Goal: Task Accomplishment & Management: Complete application form

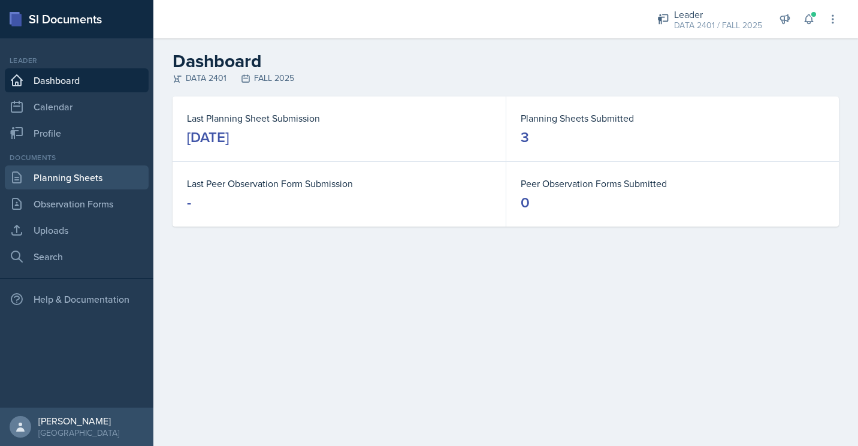
drag, startPoint x: 383, startPoint y: 159, endPoint x: 146, endPoint y: 180, distance: 238.1
click at [146, 180] on div "SI Documents Leader Dashboard Calendar Profile Documents Planning Sheets Observ…" at bounding box center [429, 223] width 858 height 446
drag, startPoint x: 146, startPoint y: 180, endPoint x: 247, endPoint y: 258, distance: 128.1
click at [247, 258] on main "Dashboard DATA 2401 FALL 2025 Last Planning Sheet Submission [DATE] Planning Sh…" at bounding box center [505, 241] width 705 height 407
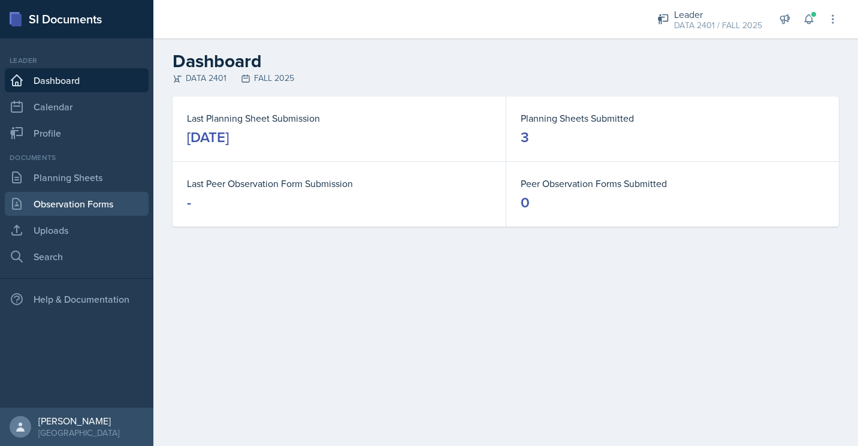
click at [80, 195] on link "Observation Forms" at bounding box center [77, 204] width 144 height 24
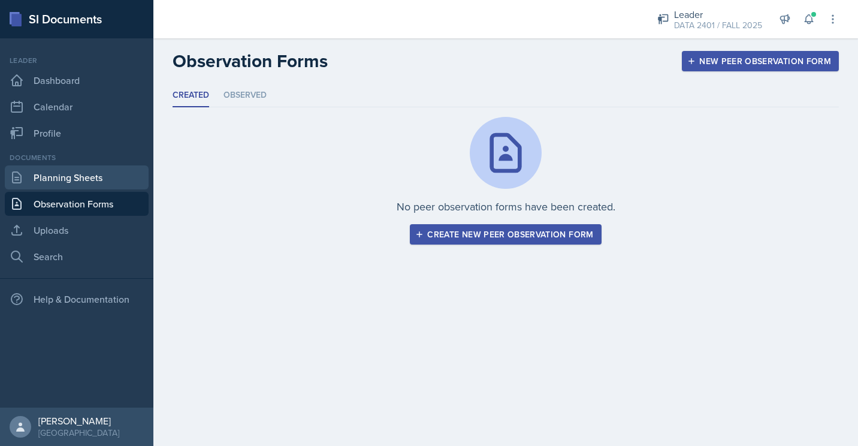
click at [84, 181] on link "Planning Sheets" at bounding box center [77, 177] width 144 height 24
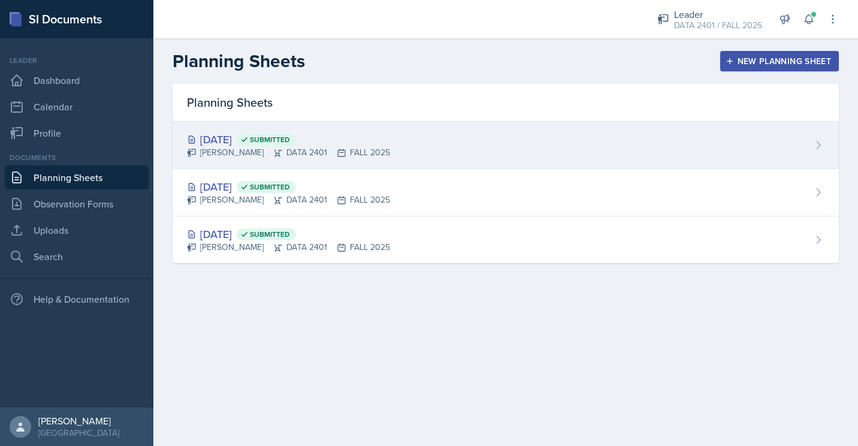
click at [252, 131] on div "[DATE] Submitted [PERSON_NAME] DATA 2401 FALL 2025" at bounding box center [506, 145] width 666 height 47
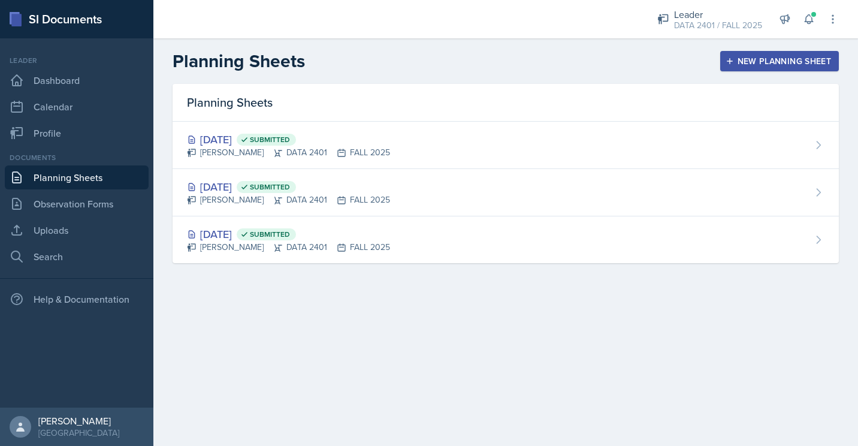
click at [734, 58] on div "New Planning Sheet" at bounding box center [779, 61] width 103 height 10
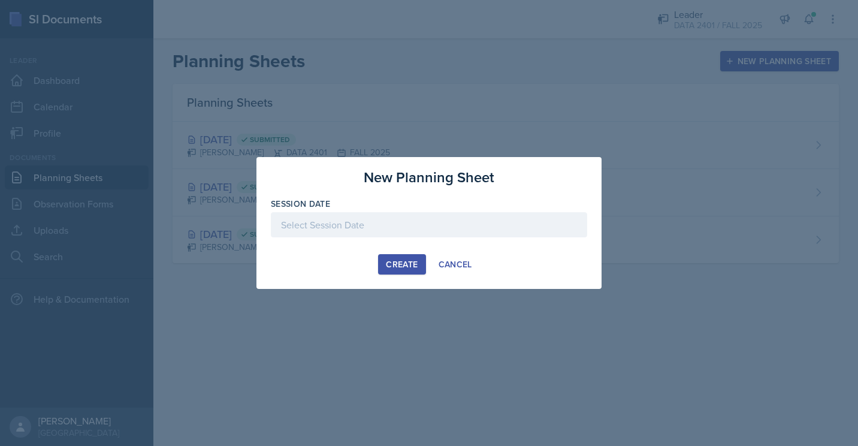
click at [400, 217] on div at bounding box center [429, 224] width 316 height 25
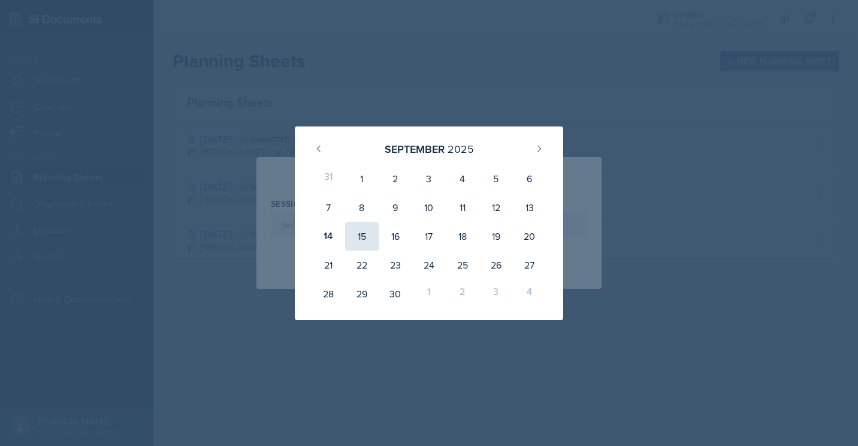
click at [376, 231] on div "15" at bounding box center [362, 236] width 34 height 29
type input "[DATE]"
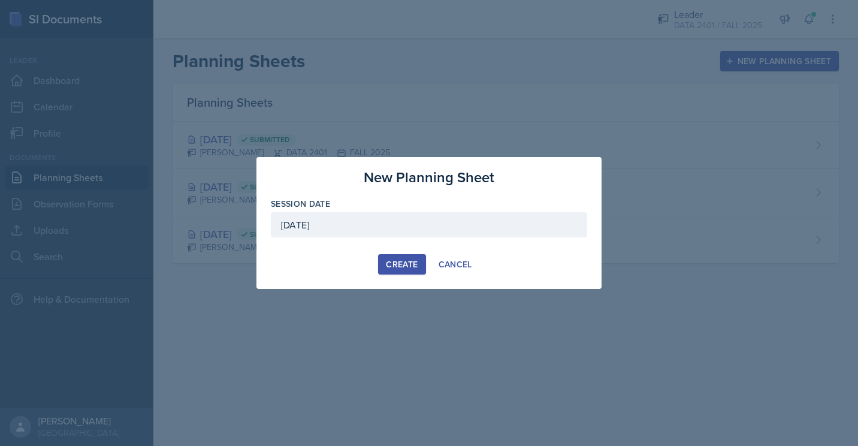
click at [410, 266] on div "Create" at bounding box center [402, 264] width 32 height 10
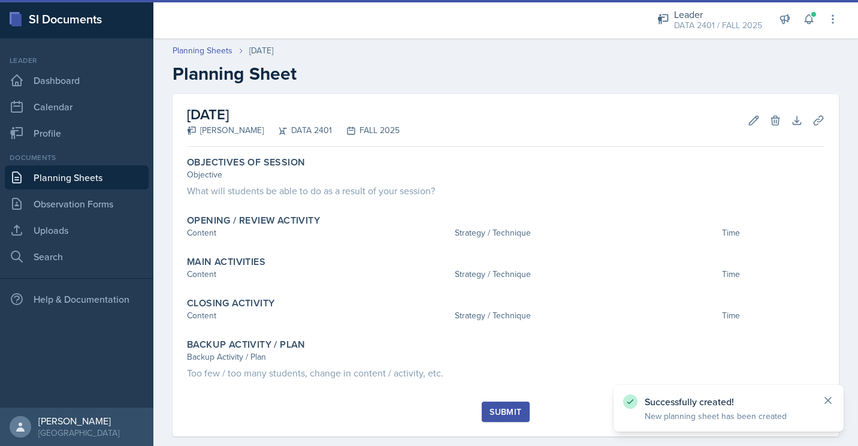
click at [830, 395] on icon at bounding box center [828, 400] width 12 height 12
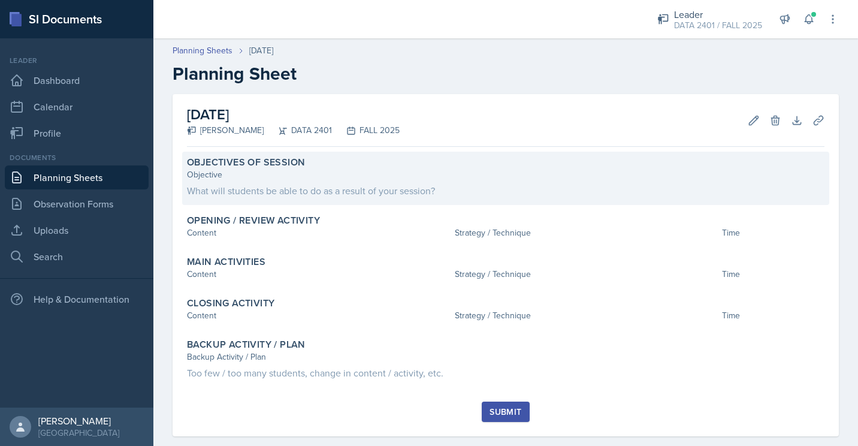
click at [601, 192] on div "What will students be able to do as a result of your session?" at bounding box center [505, 190] width 637 height 14
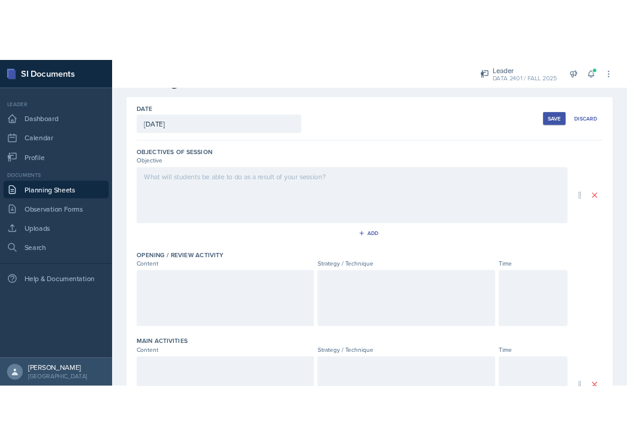
scroll to position [43, 0]
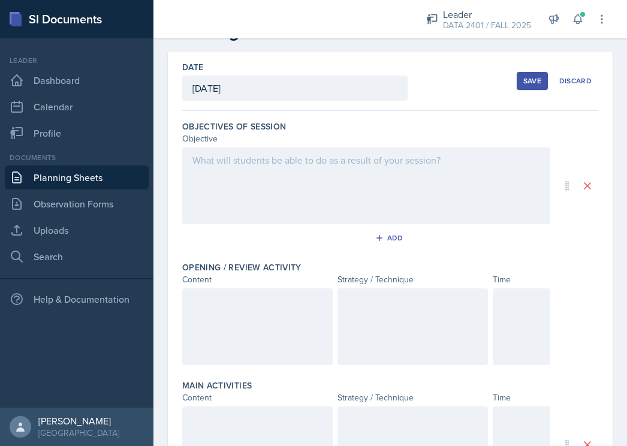
click at [377, 175] on div at bounding box center [366, 185] width 368 height 77
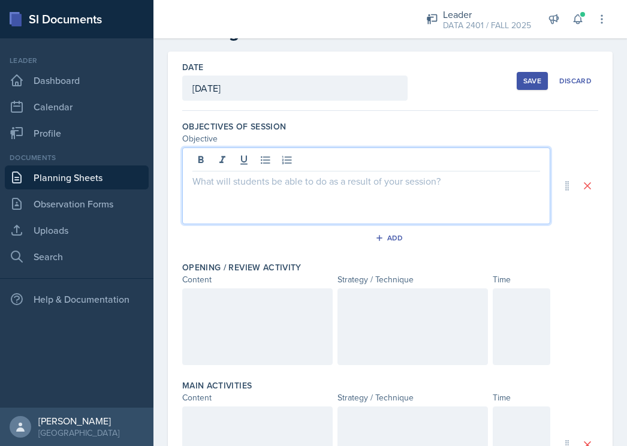
scroll to position [64, 0]
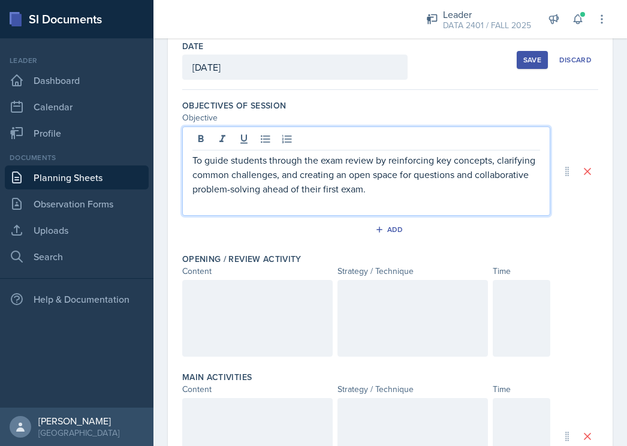
click at [210, 161] on p "To guide students through the exam review by reinforcing key concepts, clarifyi…" at bounding box center [365, 174] width 347 height 43
click at [235, 191] on p "Guide students through the exam review by reinforcing key concepts, clarifying …" at bounding box center [365, 174] width 347 height 43
click at [400, 190] on p "Guide students through the exam review by reinforcing key concepts, clarifying …" at bounding box center [365, 174] width 347 height 43
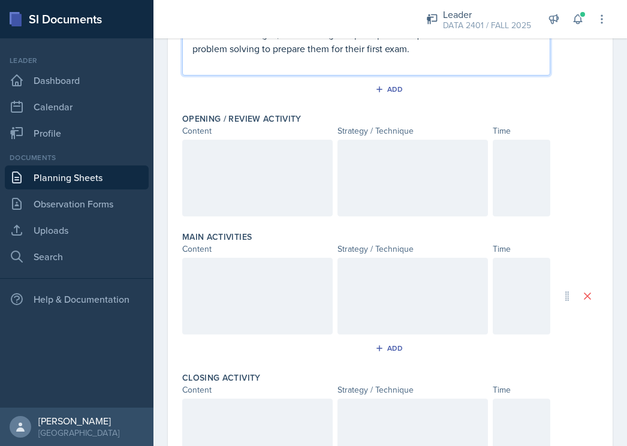
scroll to position [205, 0]
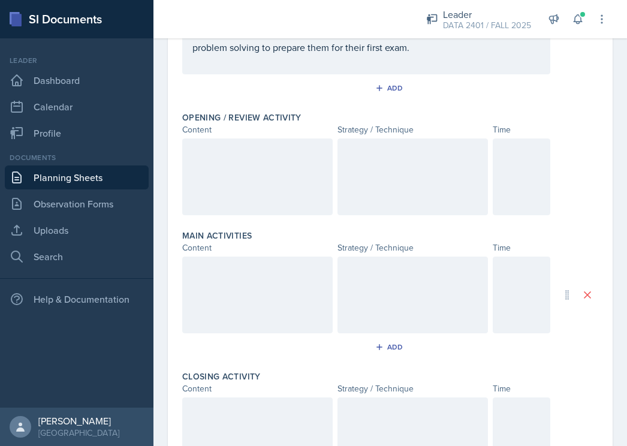
click at [522, 177] on div at bounding box center [521, 176] width 58 height 77
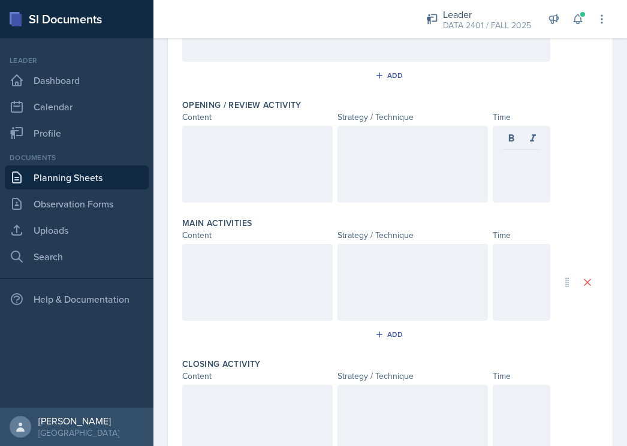
click at [513, 415] on div at bounding box center [521, 423] width 58 height 77
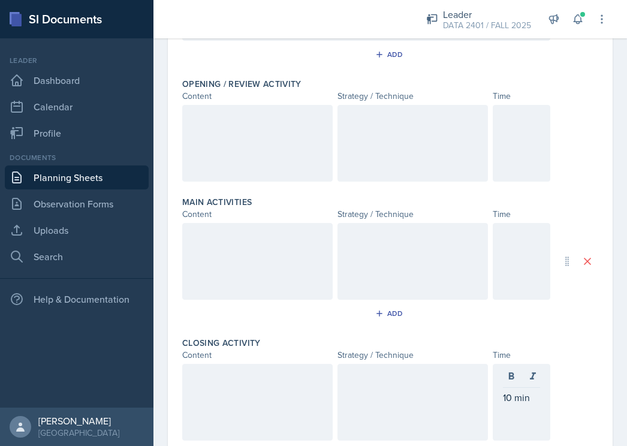
click at [507, 161] on div at bounding box center [521, 143] width 58 height 77
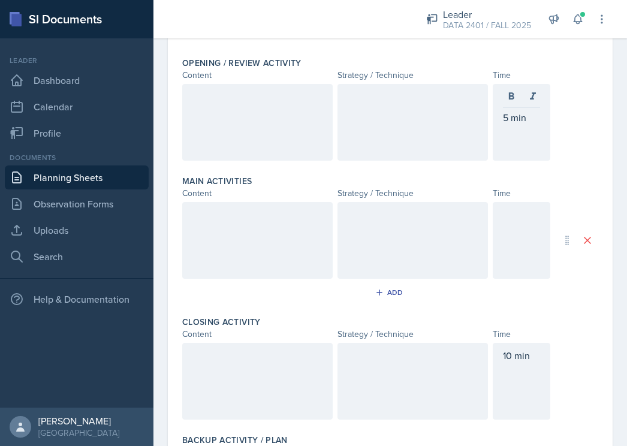
click at [500, 241] on div at bounding box center [521, 240] width 58 height 77
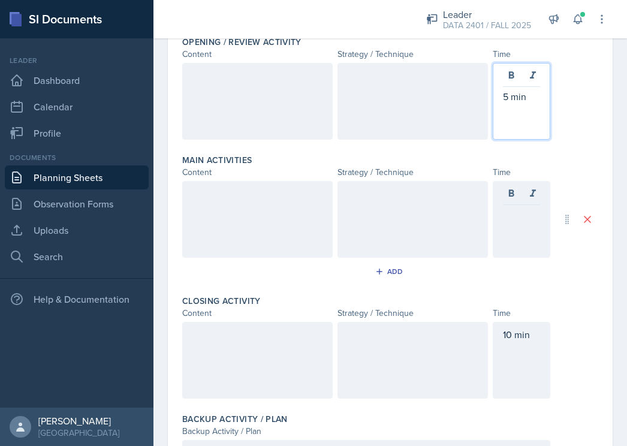
click at [503, 81] on div "5 min" at bounding box center [521, 101] width 58 height 77
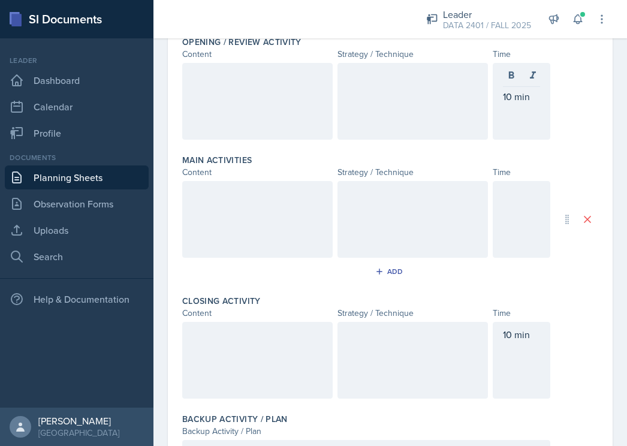
click at [512, 213] on div at bounding box center [521, 219] width 58 height 77
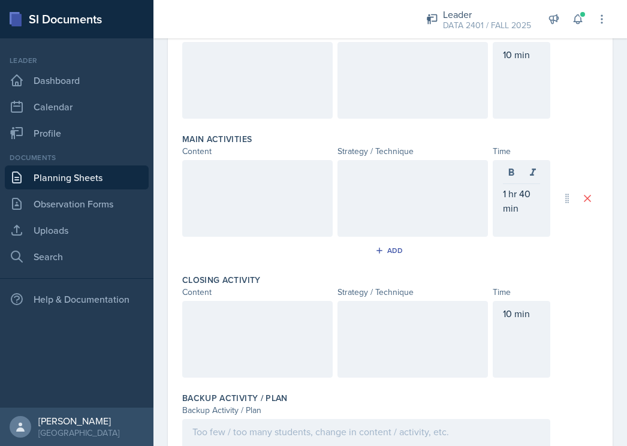
click at [213, 360] on div at bounding box center [257, 339] width 150 height 77
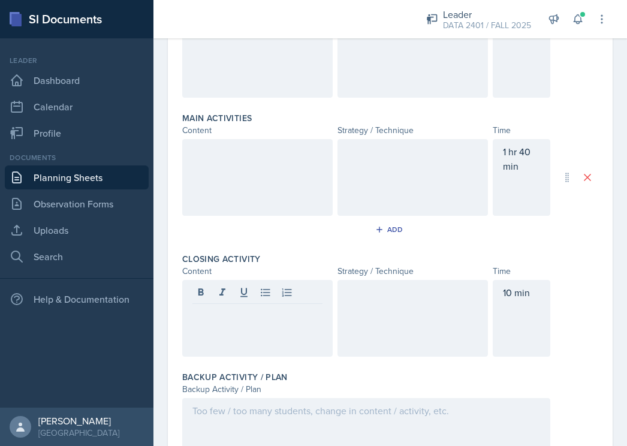
click at [246, 329] on div at bounding box center [257, 318] width 150 height 77
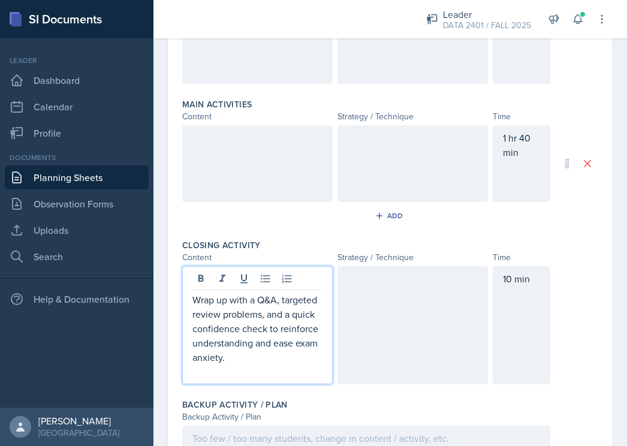
scroll to position [324, 0]
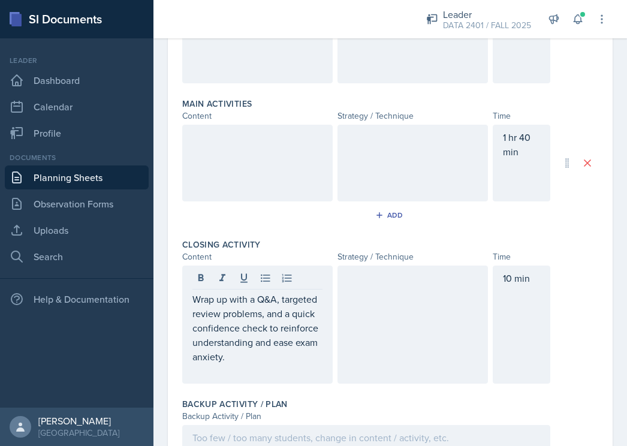
click at [399, 328] on div at bounding box center [412, 324] width 150 height 118
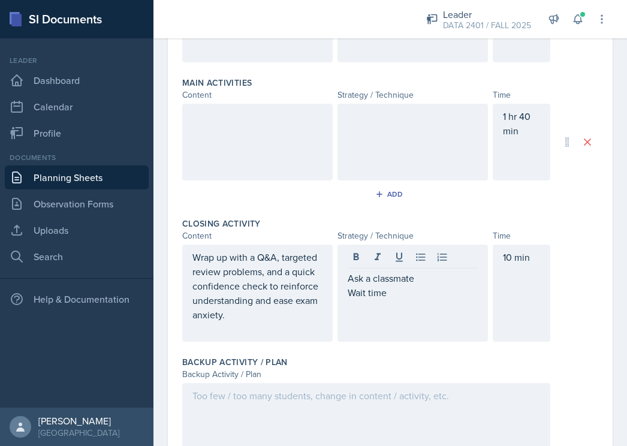
drag, startPoint x: 403, startPoint y: 303, endPoint x: 372, endPoint y: 288, distance: 34.3
click at [372, 288] on div "Ask a classmate Wait time" at bounding box center [412, 292] width 150 height 97
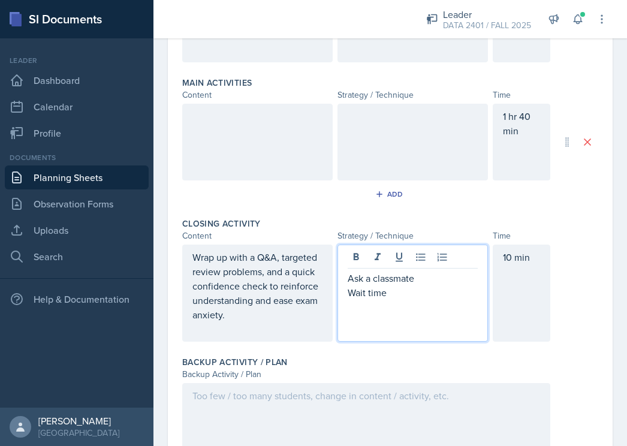
click at [372, 288] on p "Wait time" at bounding box center [412, 292] width 130 height 14
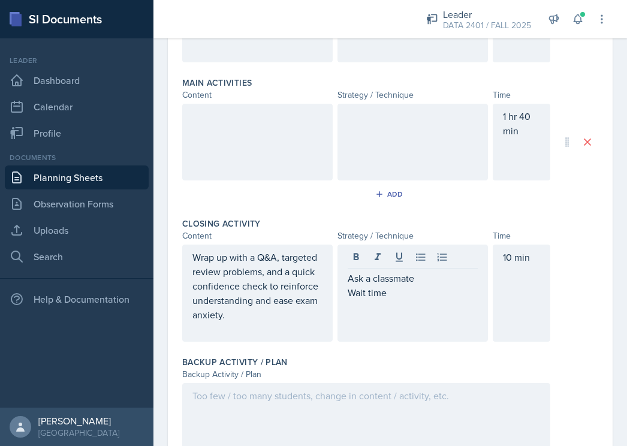
drag, startPoint x: 395, startPoint y: 301, endPoint x: 388, endPoint y: 312, distance: 13.0
click at [388, 312] on div "Ask a classmate Wait time" at bounding box center [412, 292] width 150 height 97
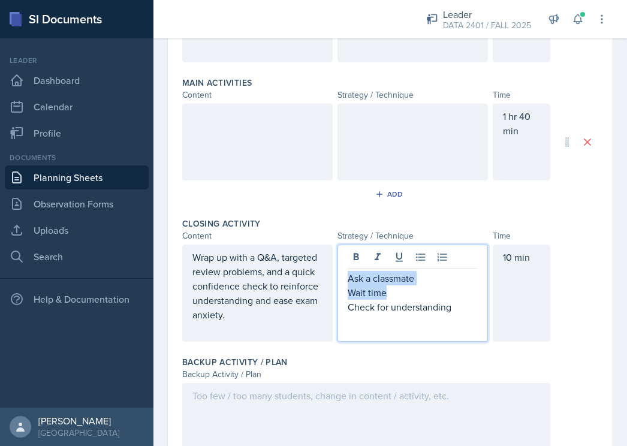
drag, startPoint x: 397, startPoint y: 292, endPoint x: 340, endPoint y: 279, distance: 57.8
click at [340, 279] on div "Ask a classmate Wait time Check for understanding" at bounding box center [412, 292] width 150 height 97
copy div "Ask a classmate Wait time"
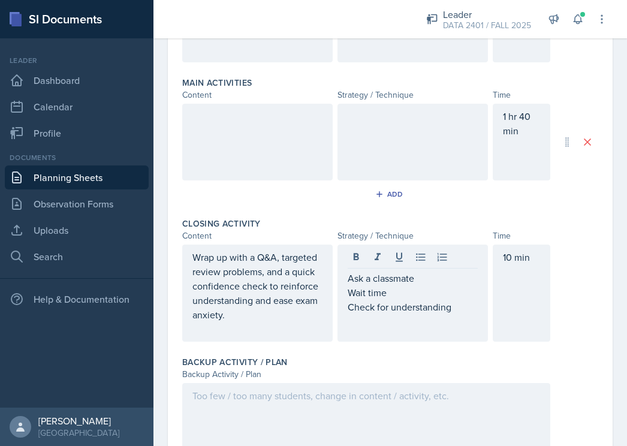
click at [361, 141] on div at bounding box center [412, 142] width 150 height 77
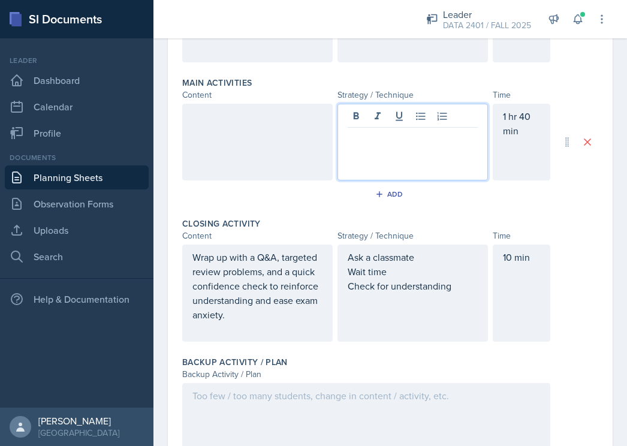
scroll to position [366, 0]
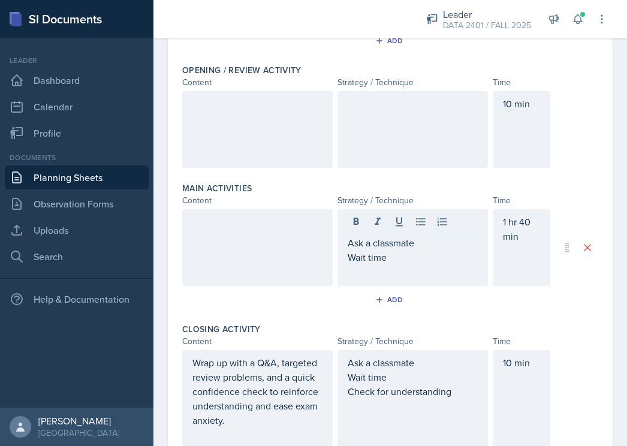
click at [361, 141] on div at bounding box center [412, 129] width 150 height 77
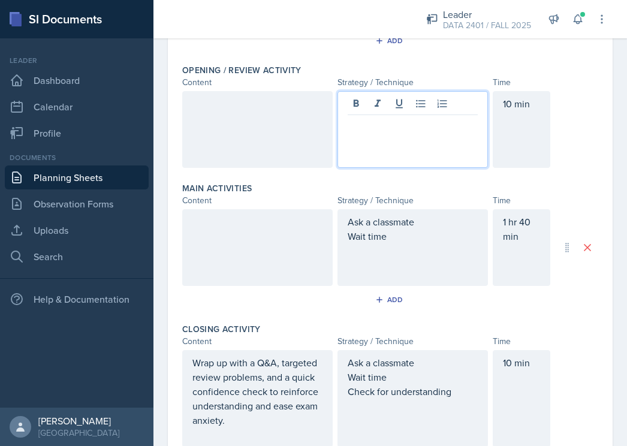
scroll to position [261, 0]
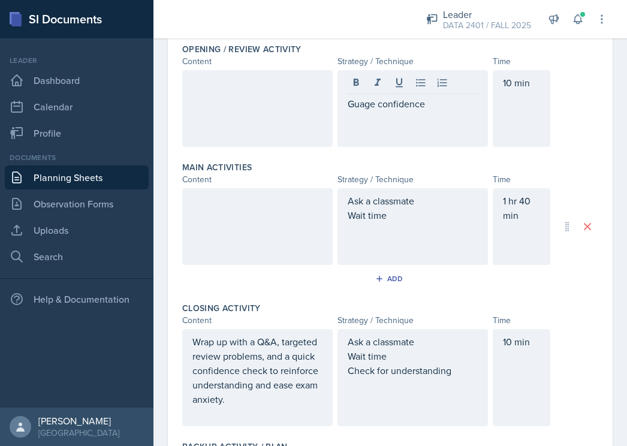
click at [227, 110] on div at bounding box center [257, 108] width 150 height 77
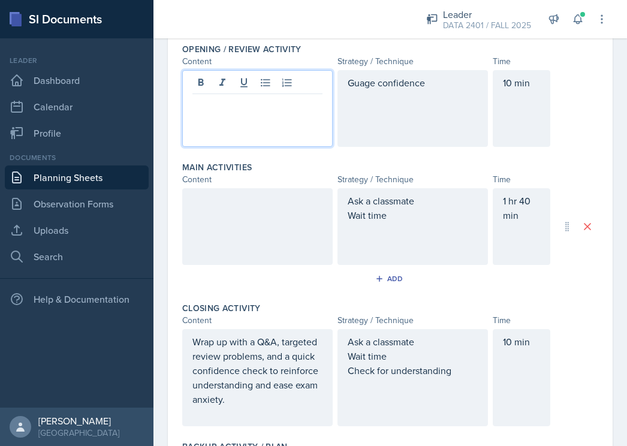
scroll to position [282, 0]
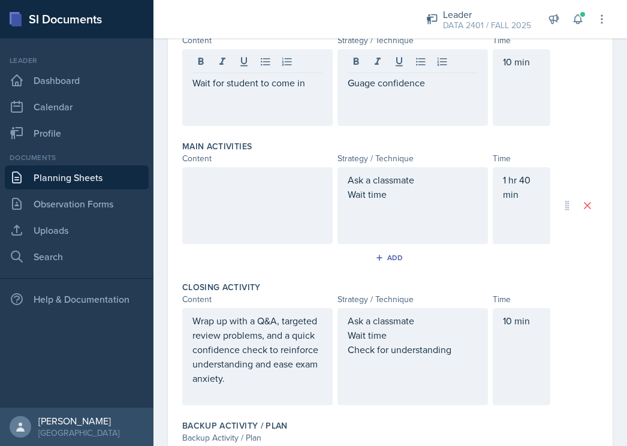
click at [315, 90] on div "Wait for student to come in" at bounding box center [257, 87] width 150 height 77
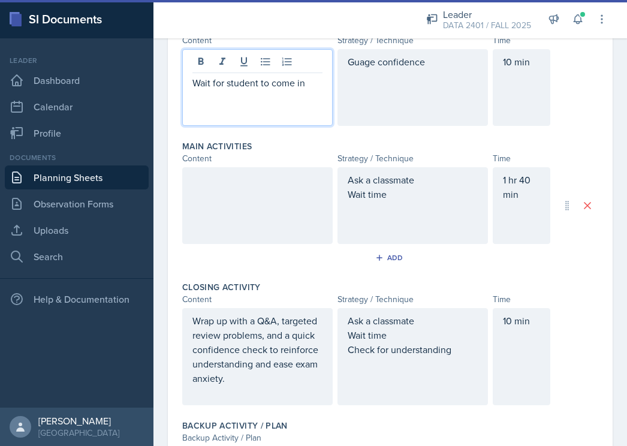
click at [313, 86] on p "Wait for student to come in" at bounding box center [257, 82] width 130 height 14
click at [258, 87] on p "Wait for student to come in" at bounding box center [257, 82] width 130 height 14
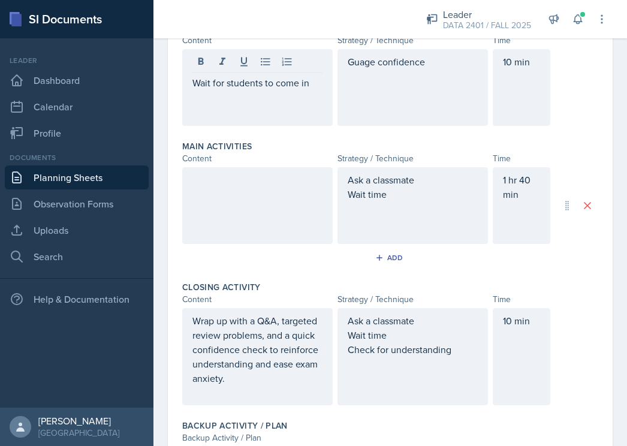
click at [251, 110] on div "Wait for students to come in" at bounding box center [257, 87] width 150 height 77
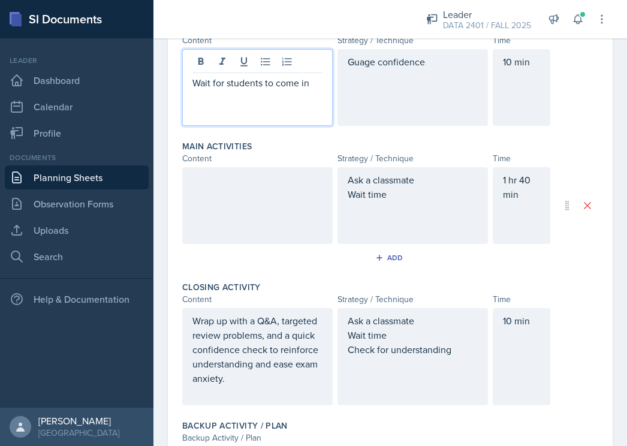
click at [317, 101] on p at bounding box center [257, 97] width 130 height 14
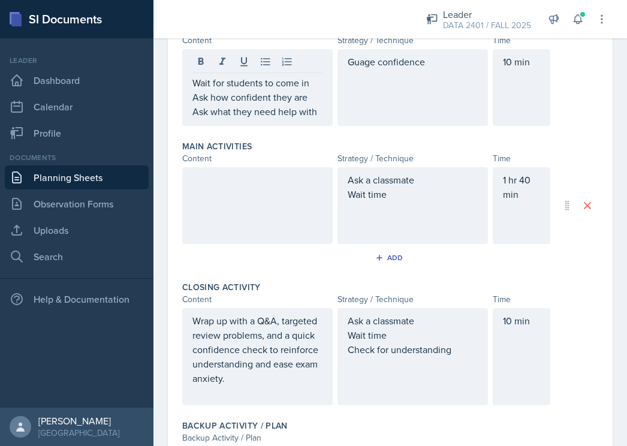
click at [284, 201] on div at bounding box center [257, 205] width 150 height 77
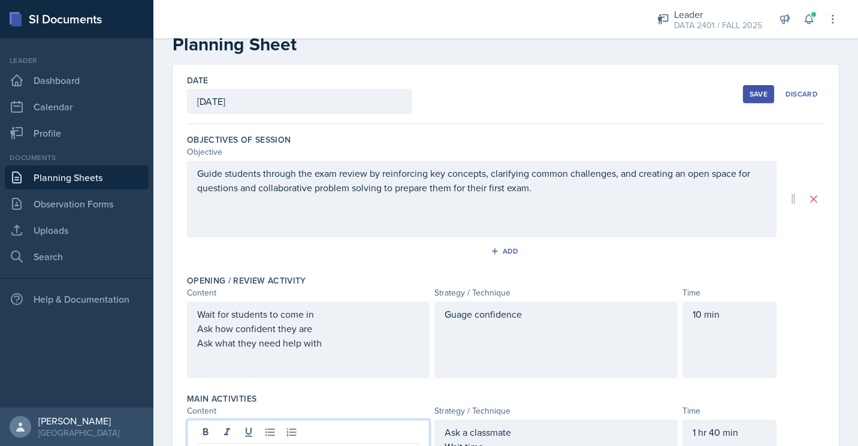
scroll to position [0, 0]
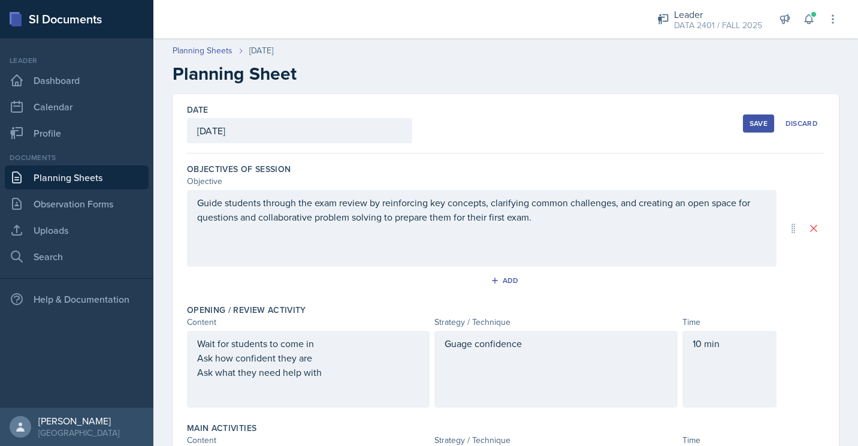
click at [754, 122] on div "Save" at bounding box center [758, 124] width 18 height 10
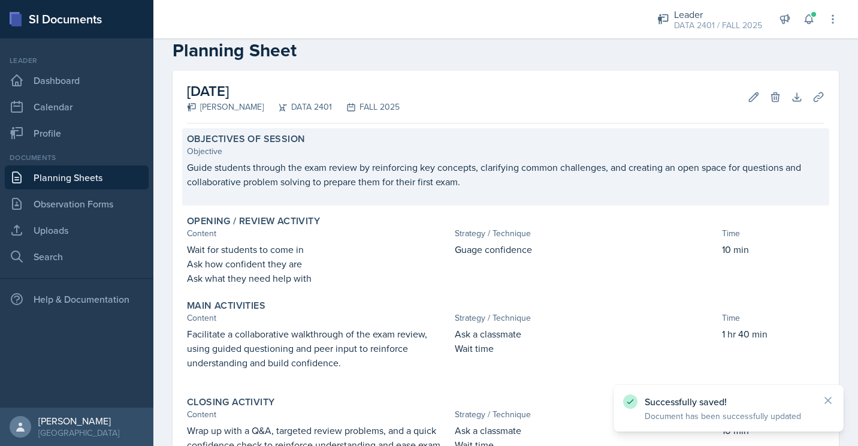
scroll to position [22, 0]
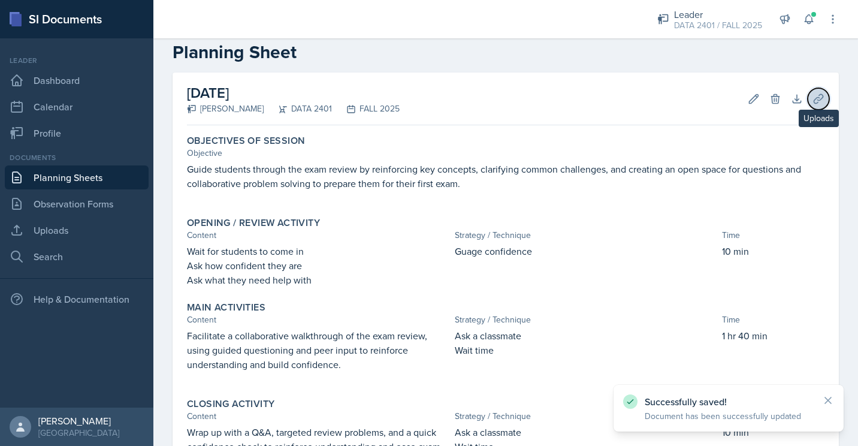
click at [812, 104] on icon at bounding box center [818, 99] width 12 height 12
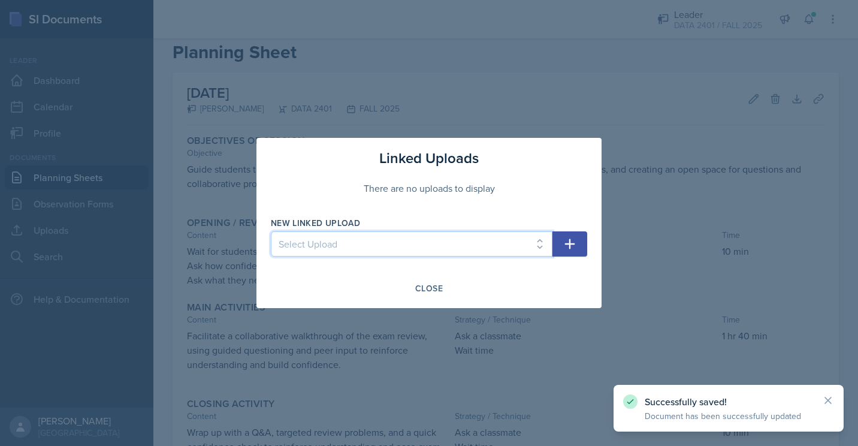
click at [534, 243] on select "Select Upload Programming Skills for Data Science" at bounding box center [412, 243] width 282 height 25
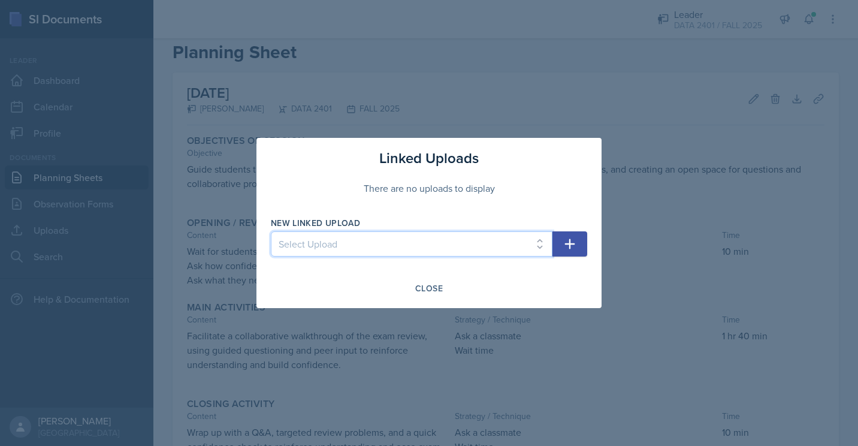
select select "818c2c87-3eed-4d00-9387-65c7fa0639d0"
click at [271, 231] on select "Select Upload Programming Skills for Data Science" at bounding box center [412, 243] width 282 height 25
click at [570, 246] on icon "button" at bounding box center [570, 244] width 10 height 10
select select
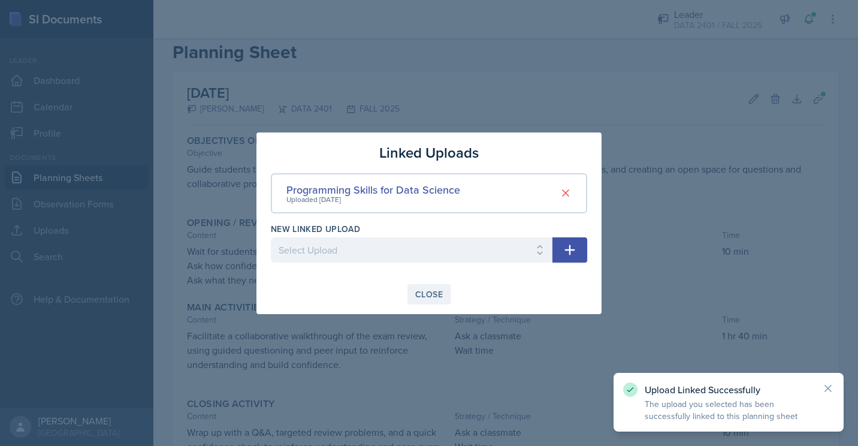
click at [433, 292] on div "Close" at bounding box center [429, 294] width 28 height 10
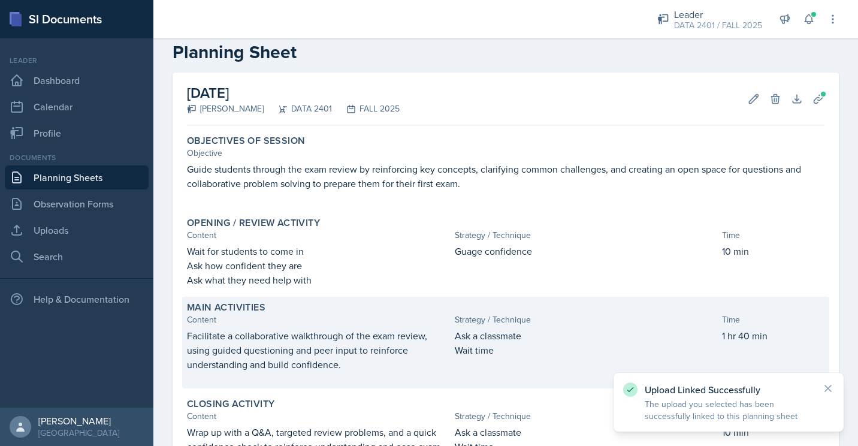
scroll to position [196, 0]
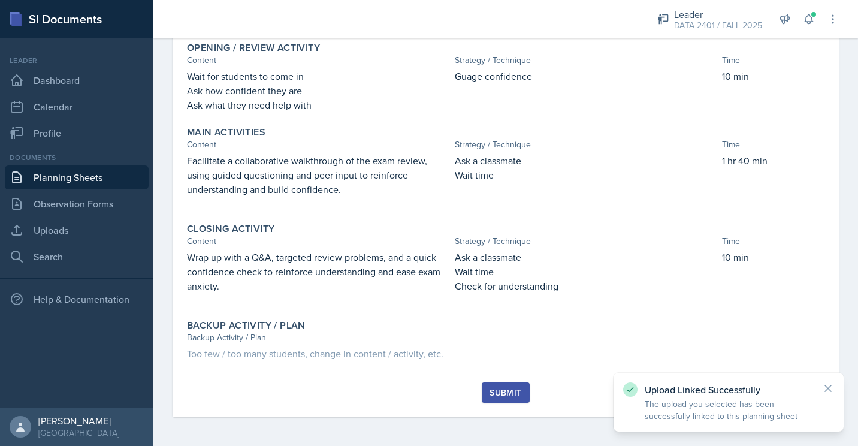
click at [489, 394] on div "Submit" at bounding box center [505, 393] width 32 height 10
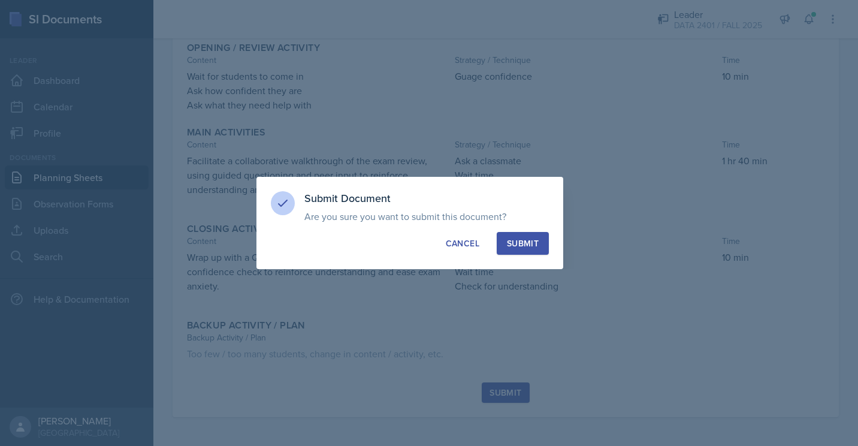
click at [524, 241] on div "Submit" at bounding box center [523, 243] width 32 height 12
